Goal: Task Accomplishment & Management: Use online tool/utility

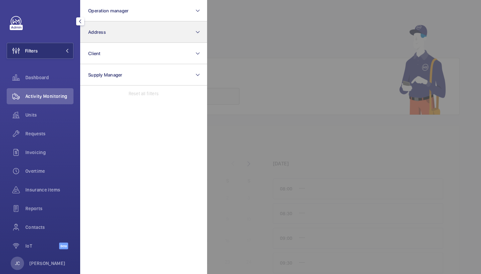
click at [112, 32] on button "Address" at bounding box center [143, 31] width 127 height 21
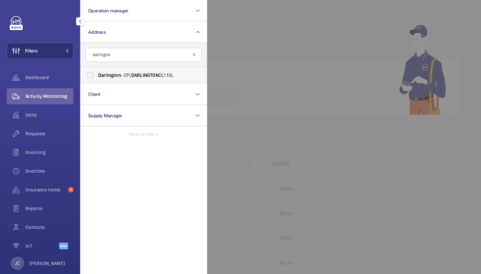
type input "darlington"
click at [152, 70] on label "Darlington - CPI, DARLINGTON DL1 1GL" at bounding box center [139, 75] width 116 height 16
click at [97, 70] on input "Darlington - CPI, DARLINGTON DL1 1GL" at bounding box center [90, 75] width 13 height 13
checkbox input "true"
click at [43, 134] on span "Requests" at bounding box center [49, 133] width 48 height 7
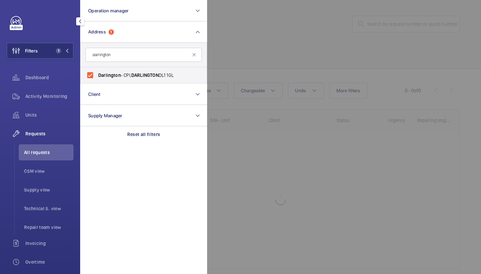
click at [315, 44] on div at bounding box center [447, 137] width 481 height 274
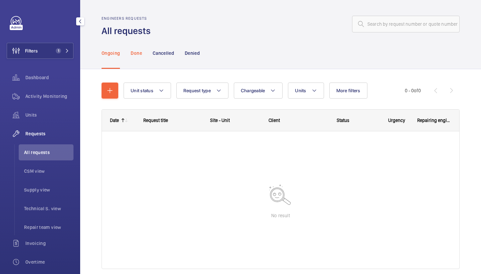
click at [134, 42] on div "Done" at bounding box center [136, 53] width 11 height 32
